Goal: Find specific fact: Find specific fact

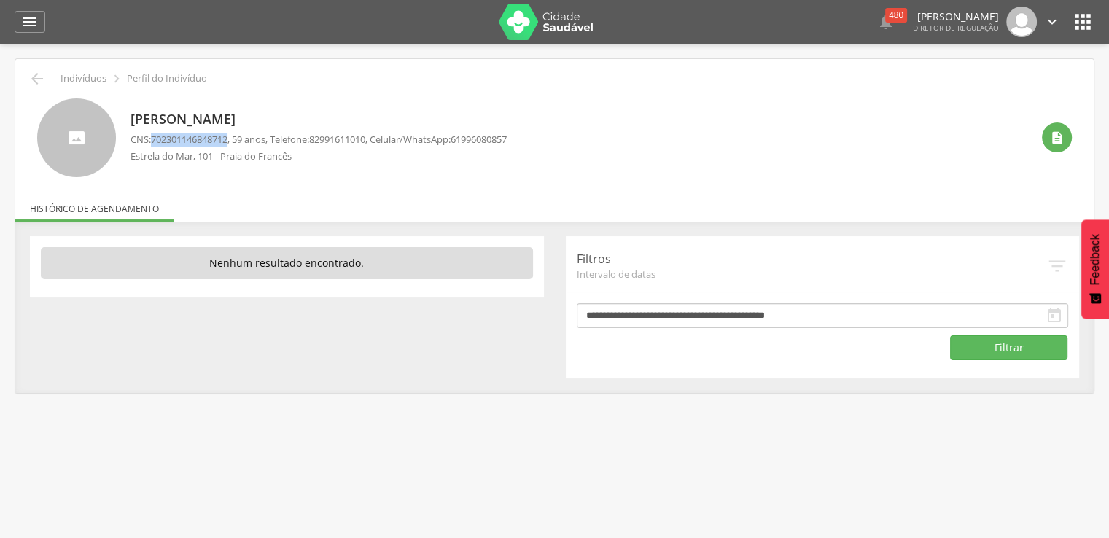
drag, startPoint x: 156, startPoint y: 139, endPoint x: 233, endPoint y: 139, distance: 77.3
click at [227, 139] on span "702301146848712" at bounding box center [189, 139] width 77 height 13
copy span "702301146848712"
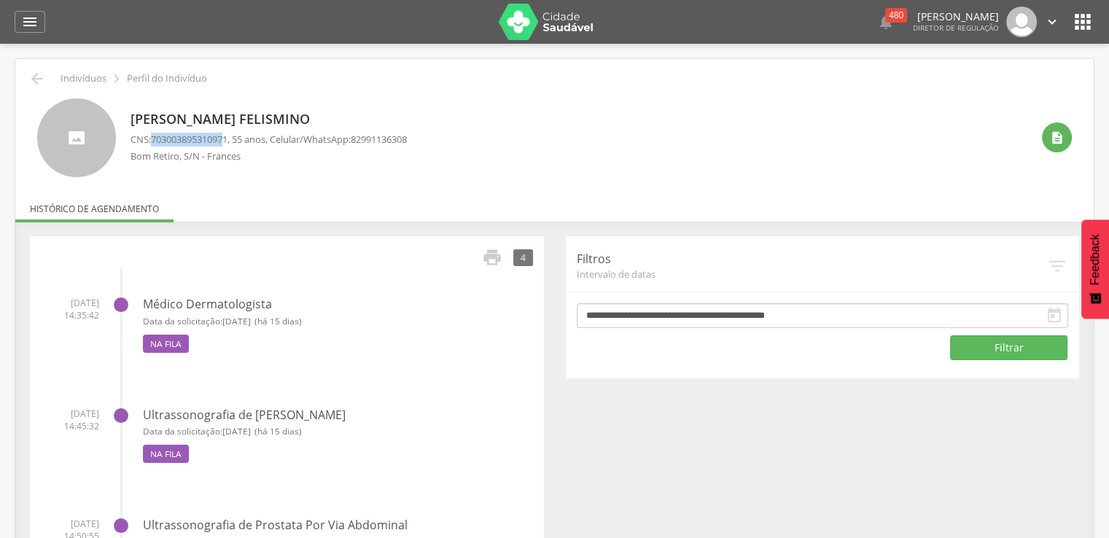
drag, startPoint x: 154, startPoint y: 139, endPoint x: 232, endPoint y: 140, distance: 78.0
click at [227, 140] on span "703003895310971" at bounding box center [189, 139] width 77 height 13
click at [239, 180] on div " Indivíduos  Perfil do Indivíduo Ednaldo de Lima Felismino CNS: 7030038953109…" at bounding box center [554, 397] width 1078 height 677
drag, startPoint x: 155, startPoint y: 132, endPoint x: 233, endPoint y: 141, distance: 79.2
click at [227, 141] on span "703003895310971" at bounding box center [189, 139] width 77 height 13
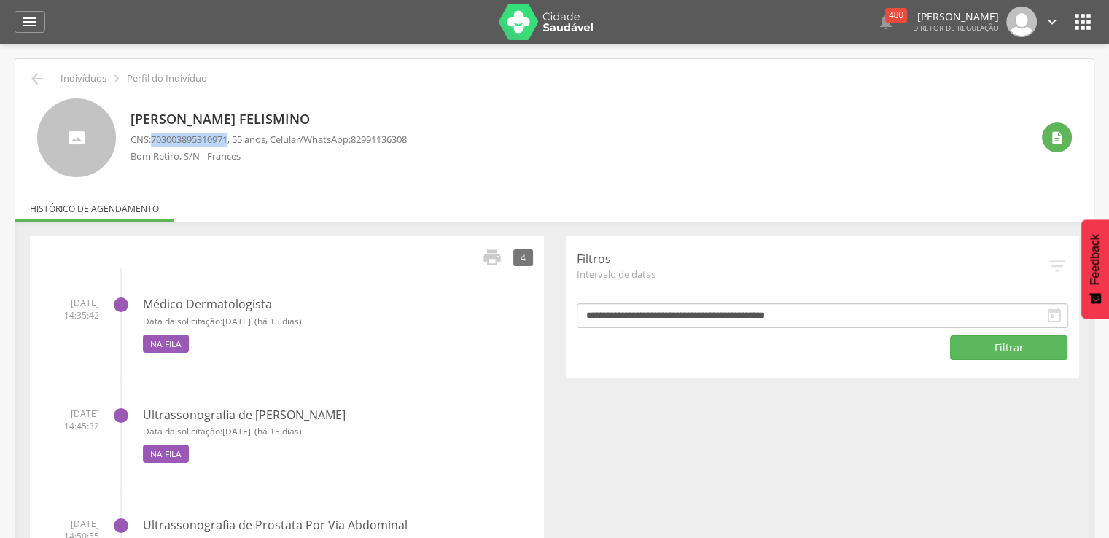
copy span "703003895310971"
drag, startPoint x: 156, startPoint y: 141, endPoint x: 235, endPoint y: 141, distance: 78.7
click at [235, 141] on p "CNS: 703003895310971 , 55 anos, Celular/WhatsApp: 82991136308" at bounding box center [269, 140] width 276 height 14
copy span "703003895310971"
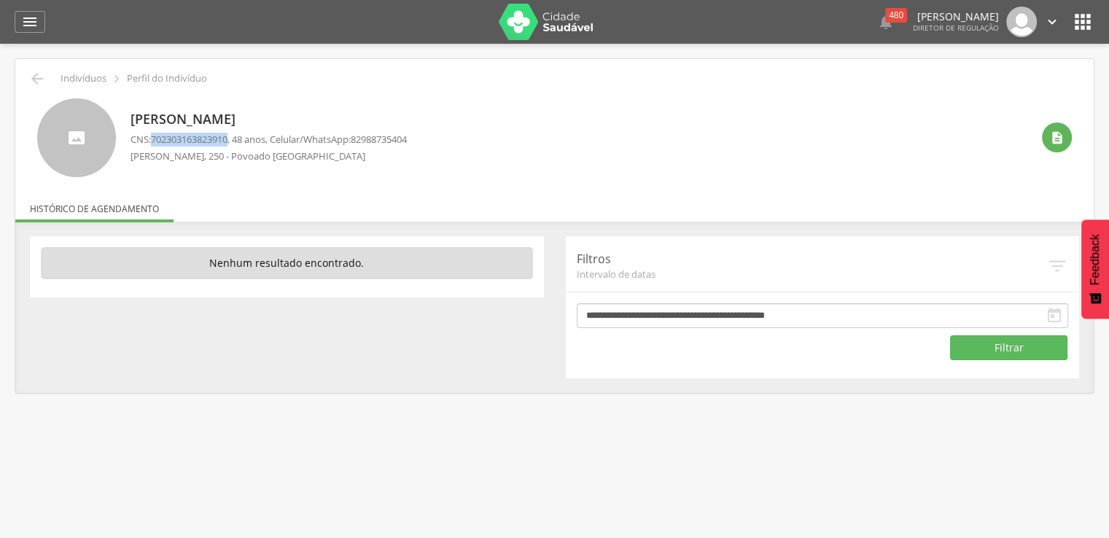
drag, startPoint x: 156, startPoint y: 138, endPoint x: 230, endPoint y: 138, distance: 74.4
click at [227, 138] on span "702303163823910" at bounding box center [189, 139] width 77 height 13
copy span "70230316382391"
click at [195, 163] on div "CNS: 702303163823910 , 48 anos, Celular/WhatsApp: 82988735404 Mucio Amorim, 250…" at bounding box center [269, 151] width 276 height 37
drag, startPoint x: 155, startPoint y: 137, endPoint x: 233, endPoint y: 138, distance: 78.0
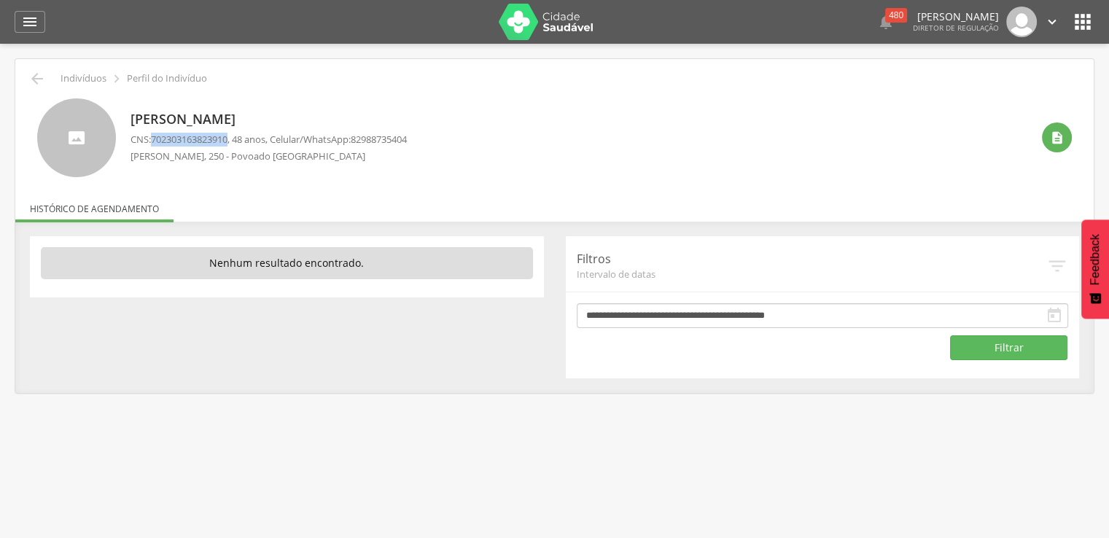
click at [227, 138] on span "702303163823910" at bounding box center [189, 139] width 77 height 13
copy span "702303163823910"
click at [152, 152] on p "Mucio Amorim, 250 - Povoado Barra Nova" at bounding box center [269, 156] width 276 height 14
drag, startPoint x: 157, startPoint y: 138, endPoint x: 236, endPoint y: 138, distance: 78.0
click at [236, 138] on p "CNS: 702303163823910 , 48 anos, Celular/WhatsApp: 82988735404" at bounding box center [269, 140] width 276 height 14
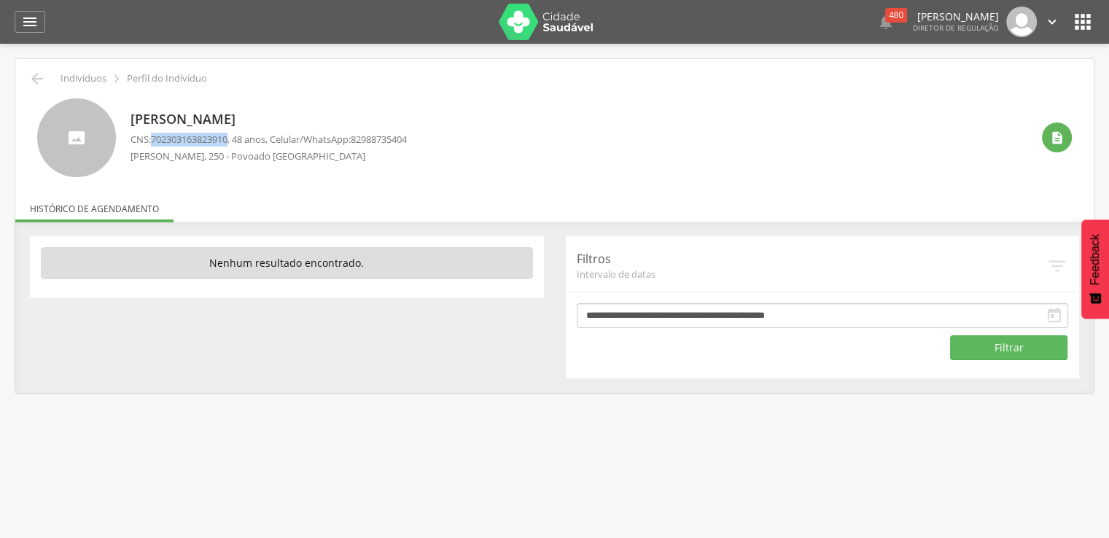
copy span "702303163823910"
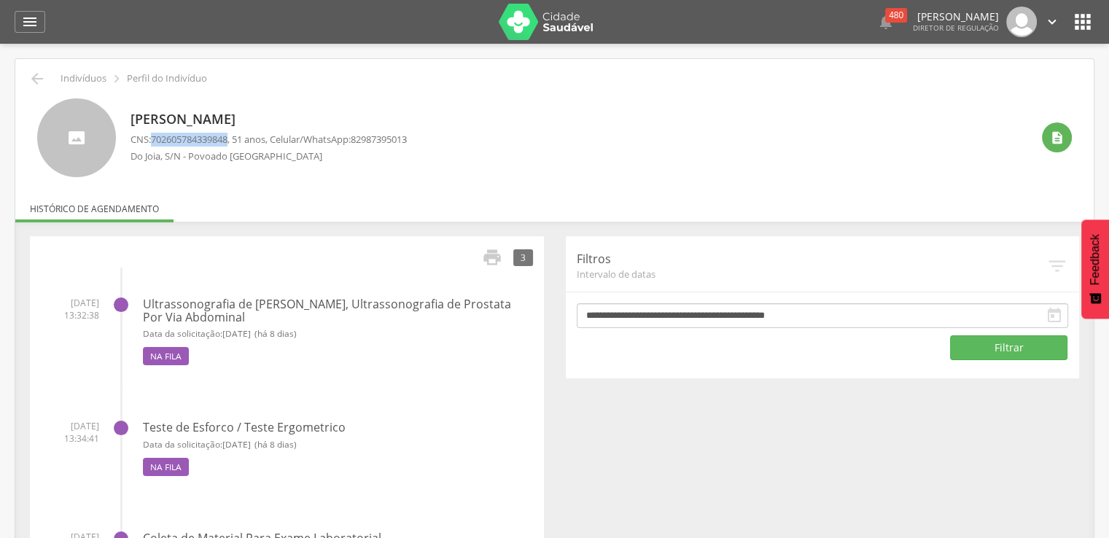
drag, startPoint x: 155, startPoint y: 136, endPoint x: 233, endPoint y: 141, distance: 78.9
click at [227, 141] on span "702605784339848" at bounding box center [189, 139] width 77 height 13
copy span "702605784339848"
drag, startPoint x: 131, startPoint y: 117, endPoint x: 361, endPoint y: 123, distance: 229.7
click at [361, 123] on p "[PERSON_NAME]" at bounding box center [269, 119] width 276 height 19
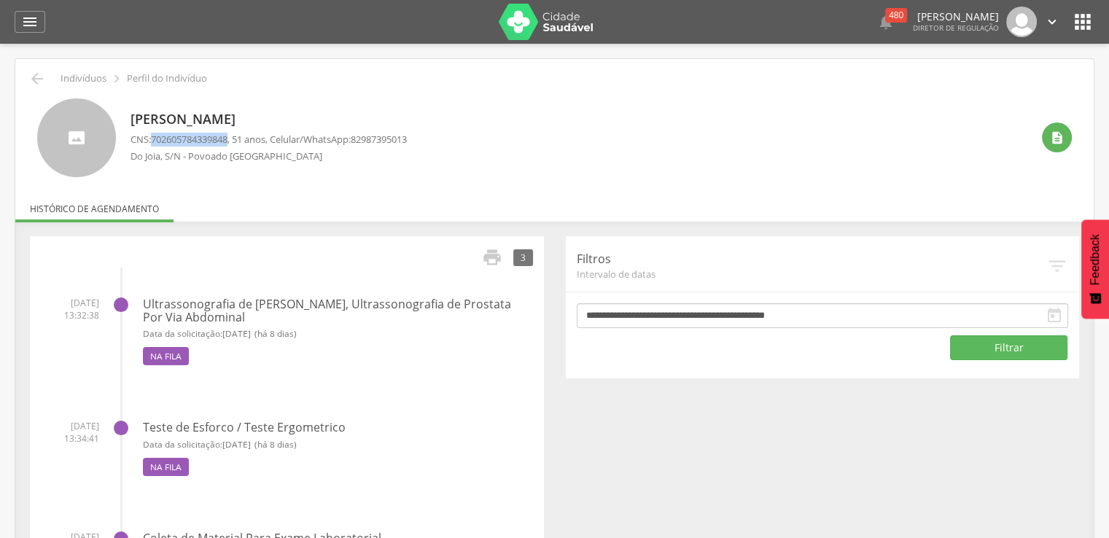
copy p "[PERSON_NAME]"
click at [402, 176] on div " Indivíduos  Perfil do Indivíduo [PERSON_NAME] CNS: [PHONE_NUMBER] , 51 anos,…" at bounding box center [554, 348] width 1078 height 579
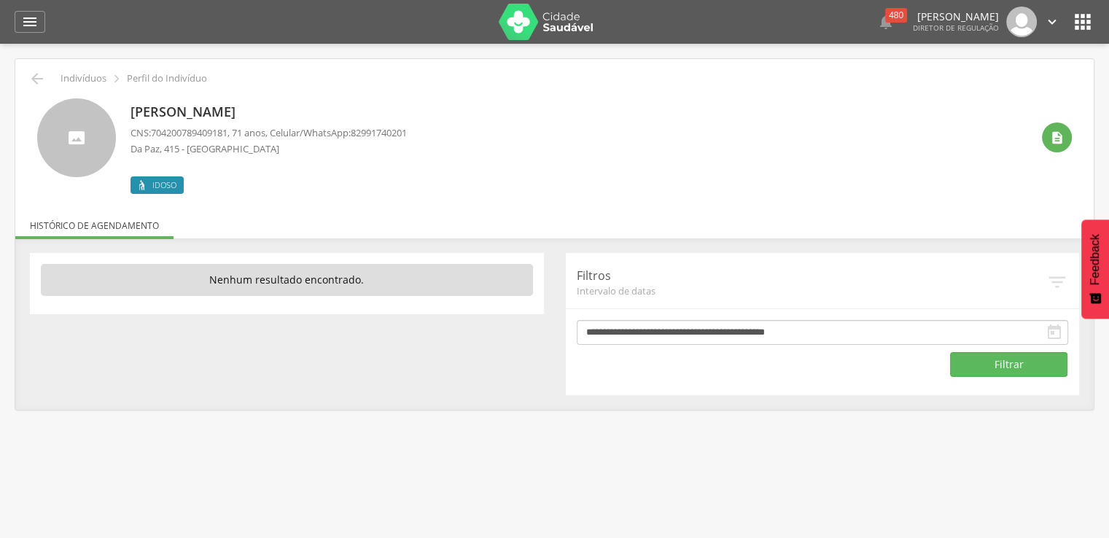
drag, startPoint x: 131, startPoint y: 113, endPoint x: 297, endPoint y: 114, distance: 166.2
click at [297, 114] on p "Leonardo Jose da Silva" at bounding box center [269, 112] width 276 height 19
copy p "Leonardo Jose da Silva"
click at [319, 228] on ul "Histórico de agendamento" at bounding box center [554, 225] width 1078 height 12
drag, startPoint x: 155, startPoint y: 138, endPoint x: 233, endPoint y: 135, distance: 78.8
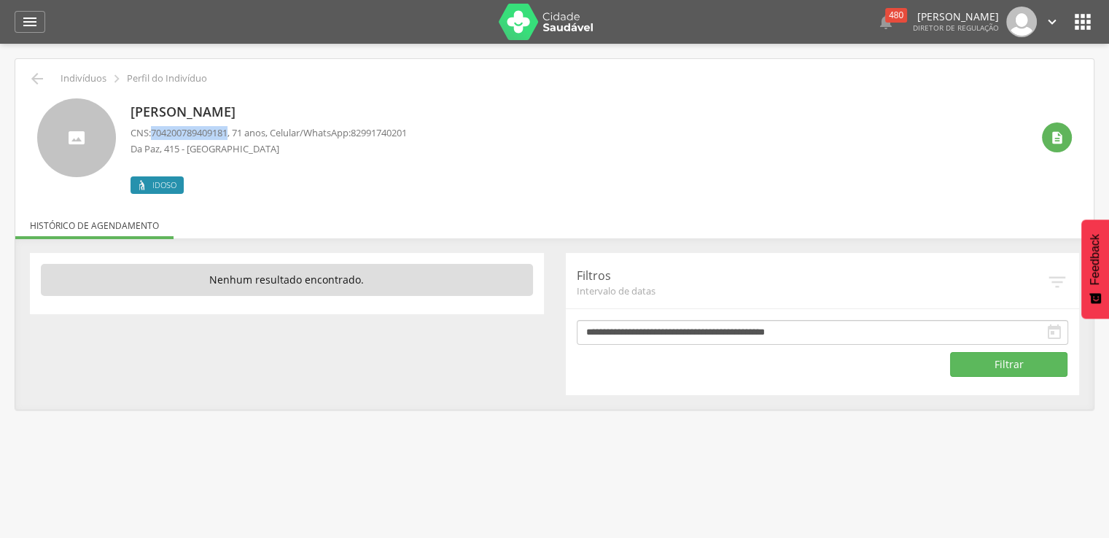
click at [227, 135] on span "704200789409181" at bounding box center [189, 132] width 77 height 13
copy span "704200789409181"
